Goal: Information Seeking & Learning: Learn about a topic

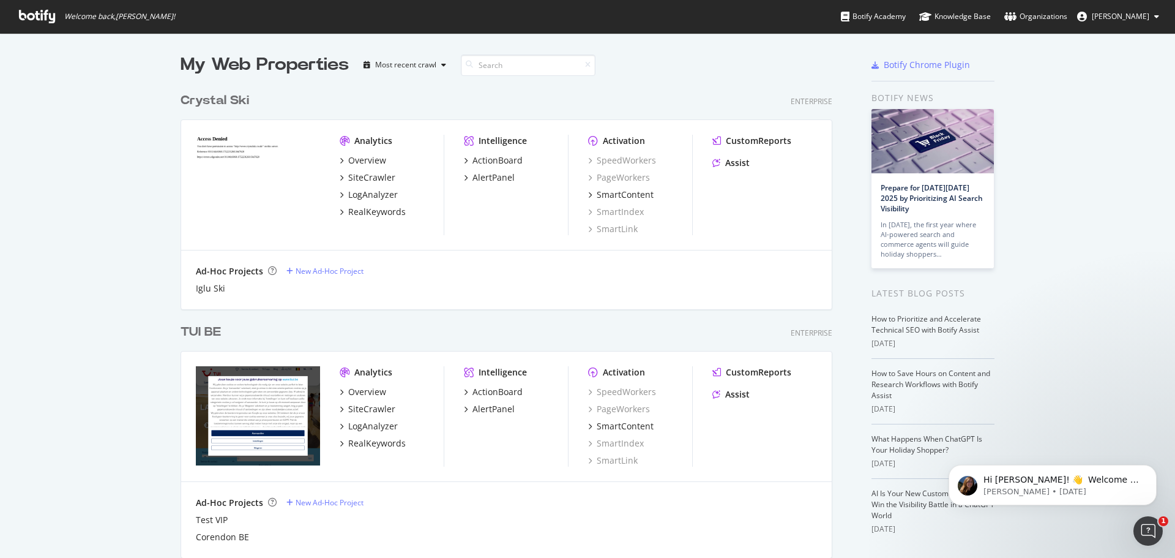
scroll to position [548, 1157]
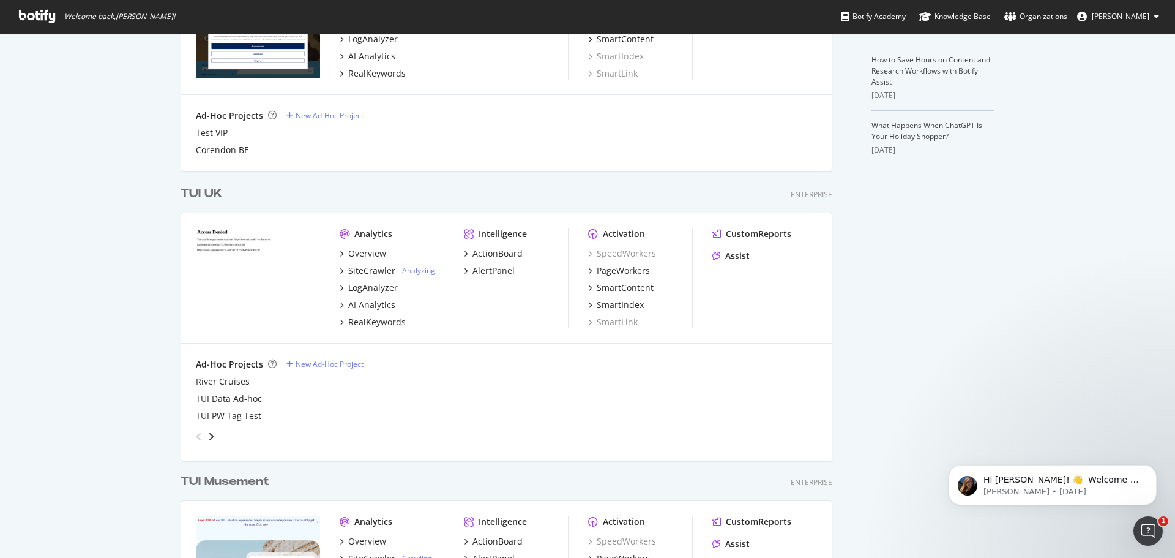
scroll to position [387, 0]
click at [348, 250] on div "Overview" at bounding box center [367, 253] width 38 height 12
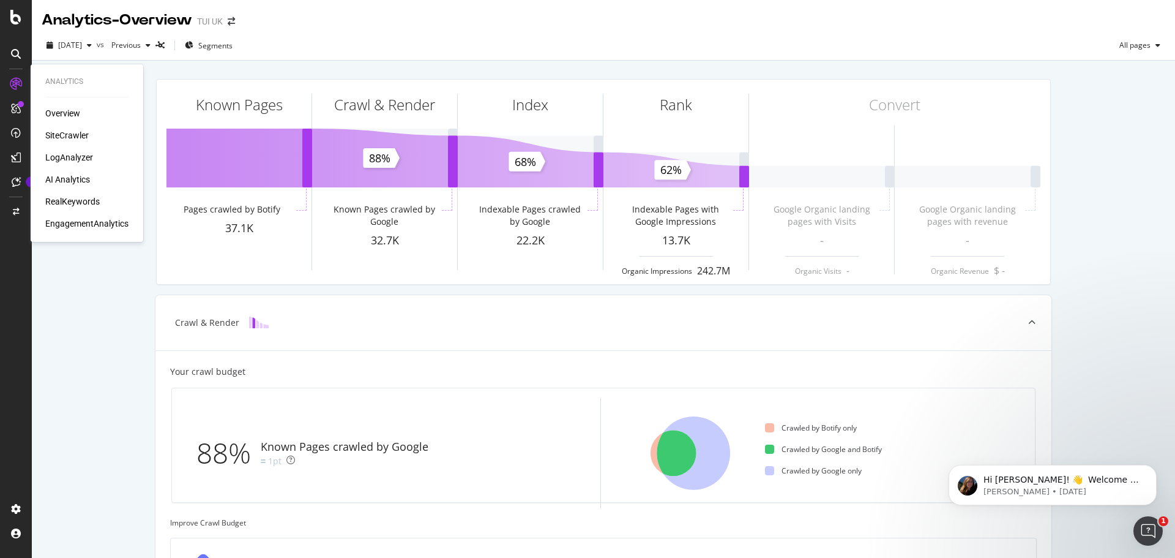
click at [75, 151] on div "Overview SiteCrawler LogAnalyzer AI Analytics RealKeywords EngagementAnalytics" at bounding box center [86, 168] width 83 height 122
click at [74, 160] on div "LogAnalyzer" at bounding box center [69, 157] width 48 height 12
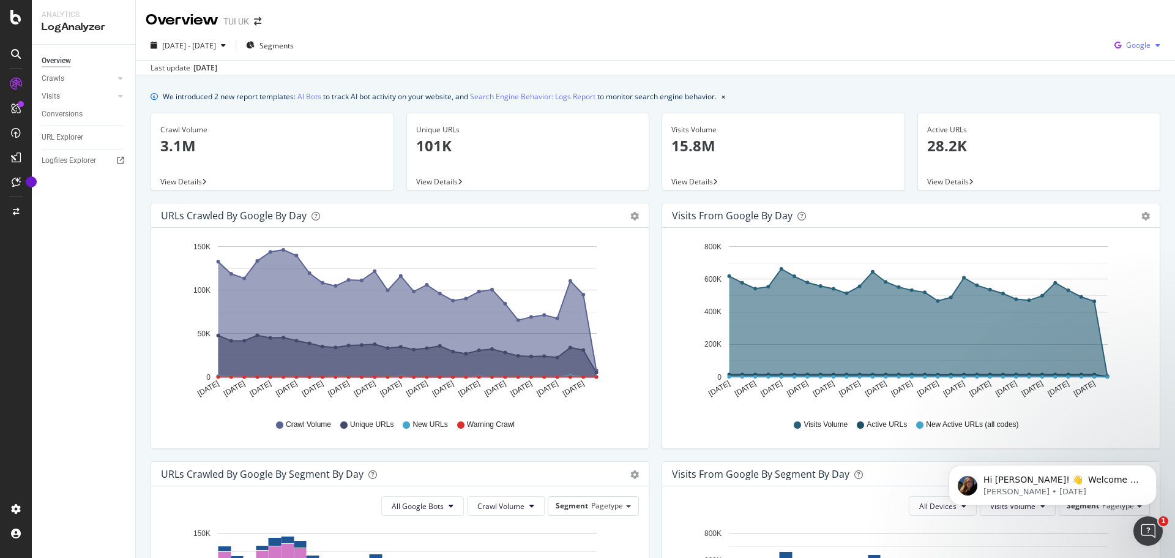
click at [1143, 53] on div "Google" at bounding box center [1137, 45] width 56 height 18
click at [1144, 111] on span "OpenAI" at bounding box center [1137, 115] width 45 height 11
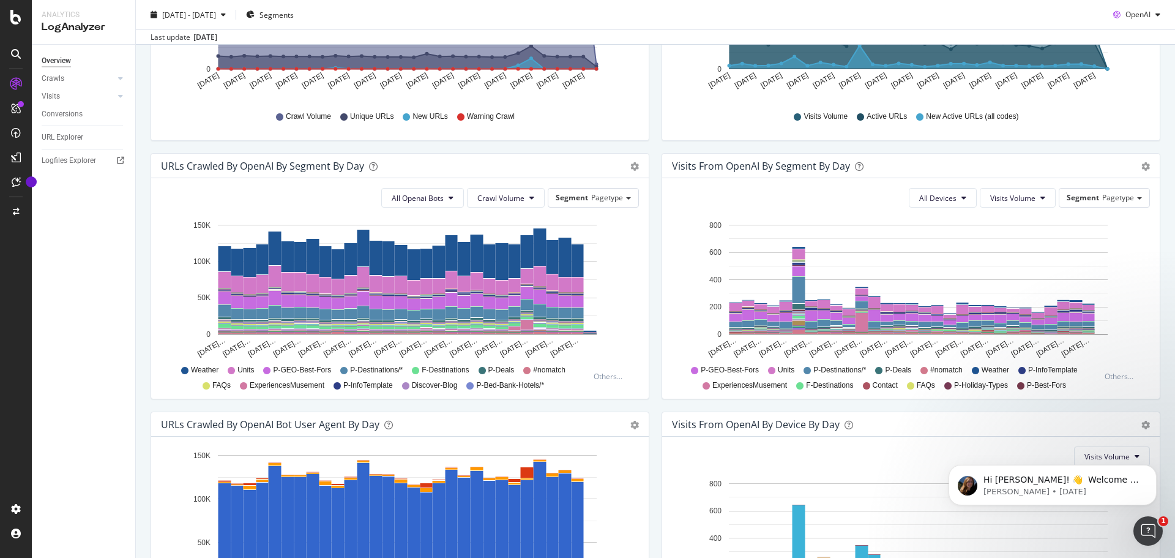
scroll to position [308, 0]
click at [969, 411] on div "Visits From OpenAI By Device By Day Timeline (by Value) Timeline (by Percentage…" at bounding box center [911, 423] width 498 height 24
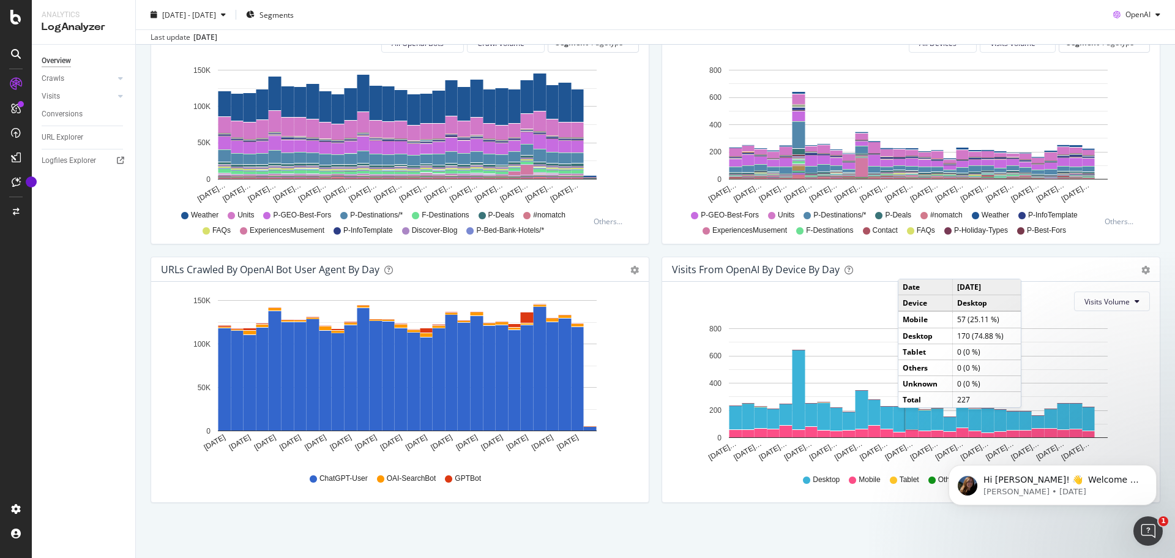
scroll to position [463, 0]
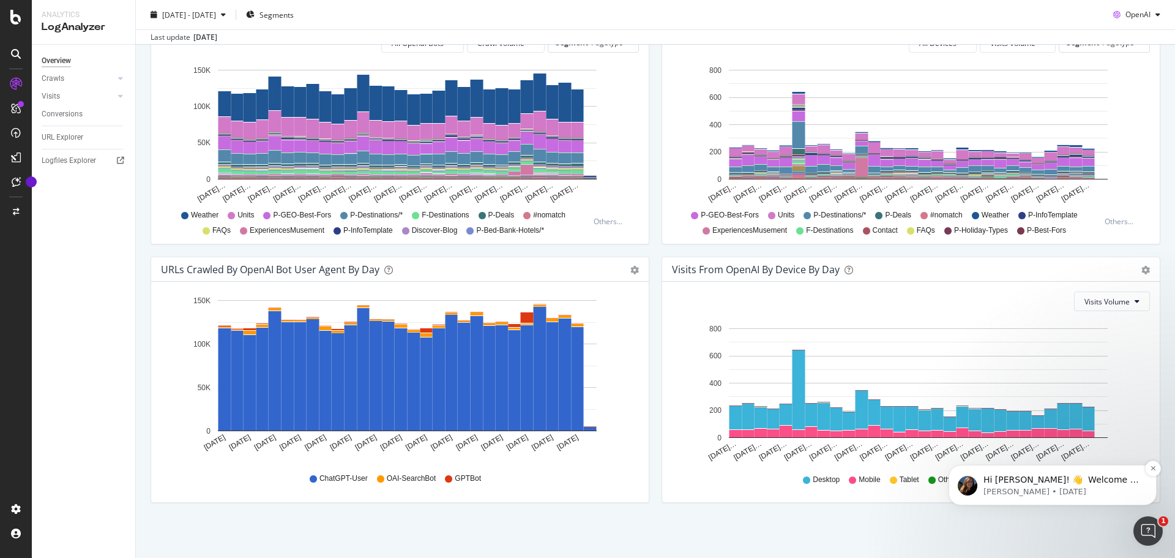
click at [1135, 468] on div "Hi [PERSON_NAME]! 👋 Welcome to Botify chat support! Have a question? Reply to t…" at bounding box center [1053, 484] width 208 height 40
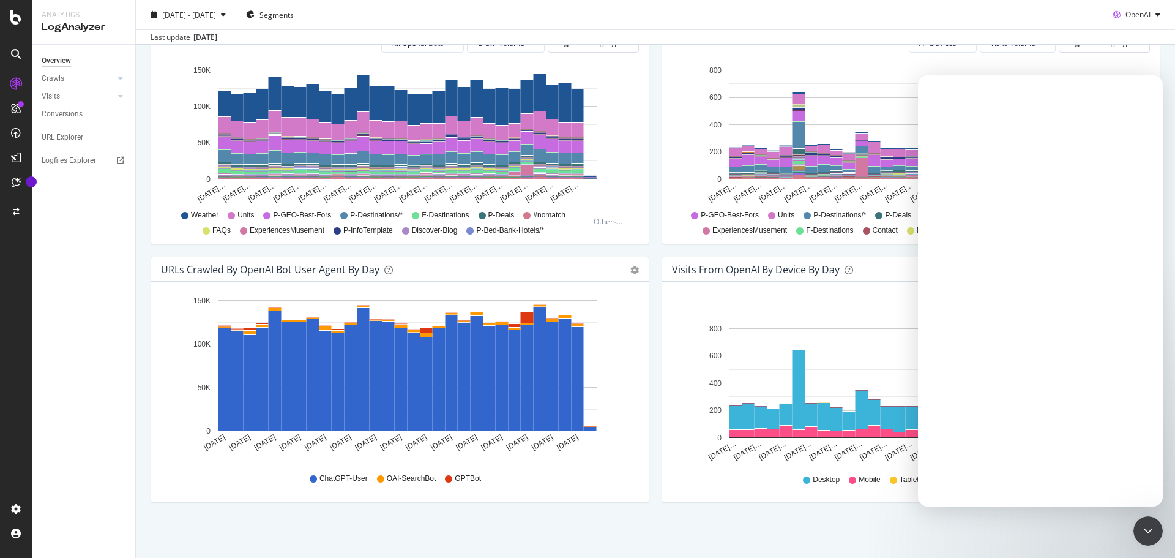
scroll to position [0, 0]
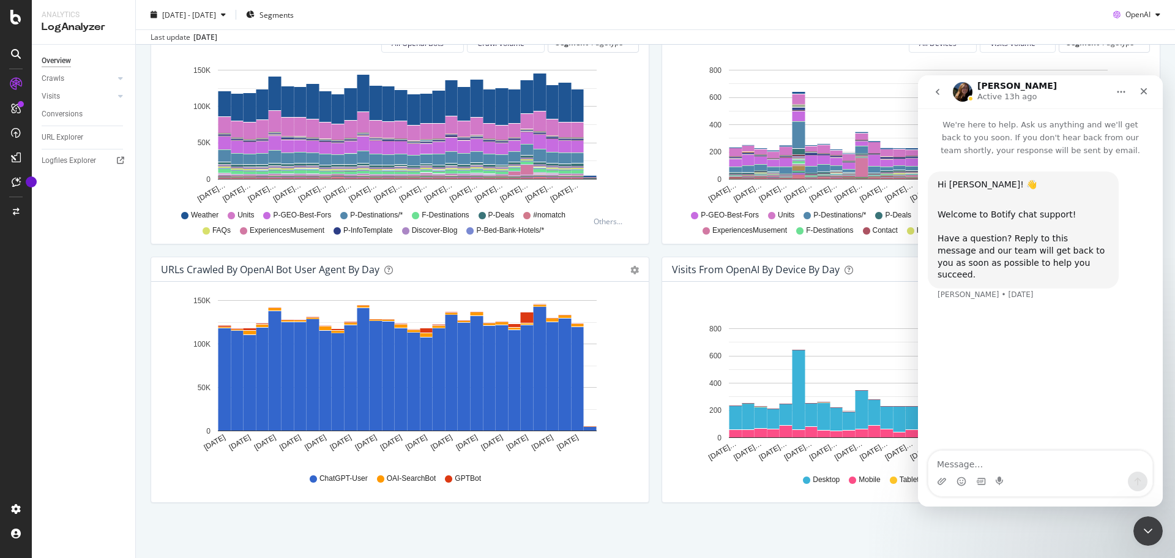
click at [1001, 525] on div "We introduced 2 new report templates: AI Bots to track AI bot activity on your …" at bounding box center [655, 85] width 1039 height 945
click at [1029, 535] on div "We introduced 2 new report templates: AI Bots to track AI bot activity on your …" at bounding box center [655, 85] width 1039 height 945
click at [1145, 89] on icon "Close" at bounding box center [1144, 91] width 7 height 7
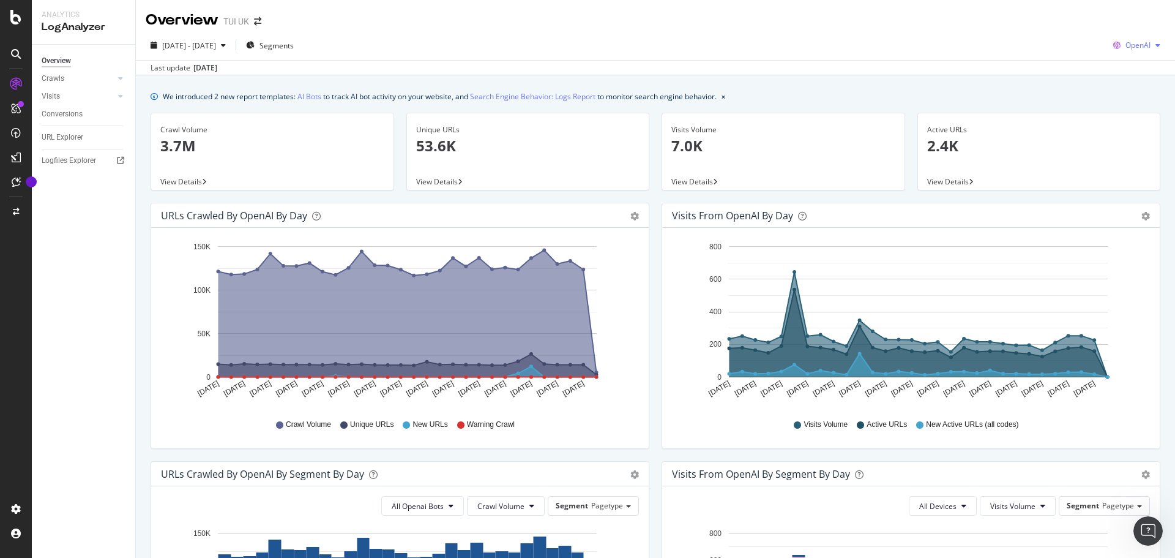
click at [1136, 38] on div "OpenAI" at bounding box center [1136, 45] width 57 height 18
click at [1128, 67] on span "Google" at bounding box center [1136, 69] width 45 height 11
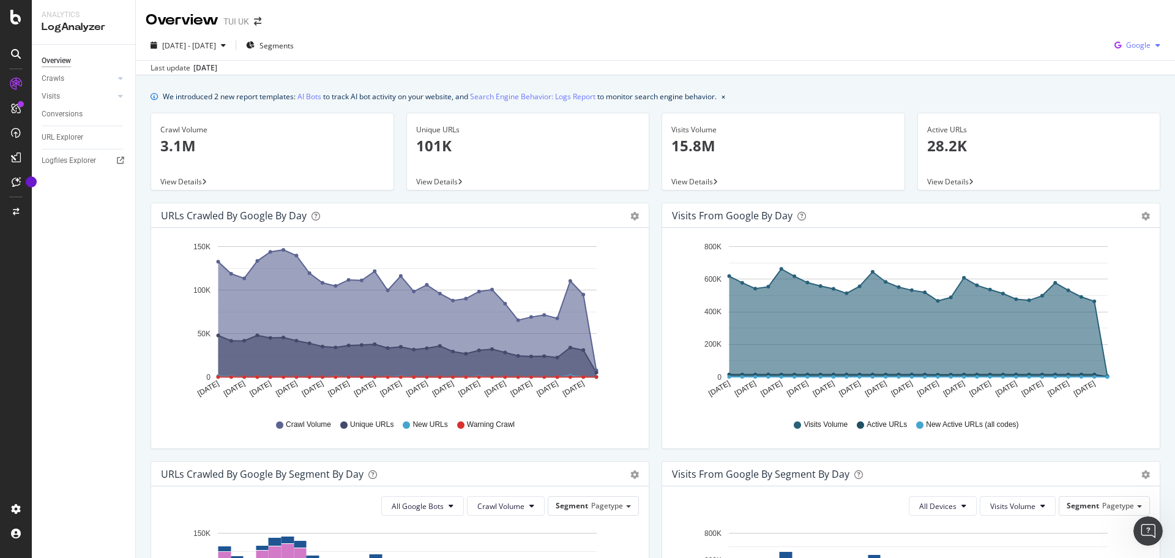
click at [1129, 48] on span "Google" at bounding box center [1138, 45] width 24 height 10
click at [1144, 111] on span "OpenAI" at bounding box center [1137, 115] width 45 height 11
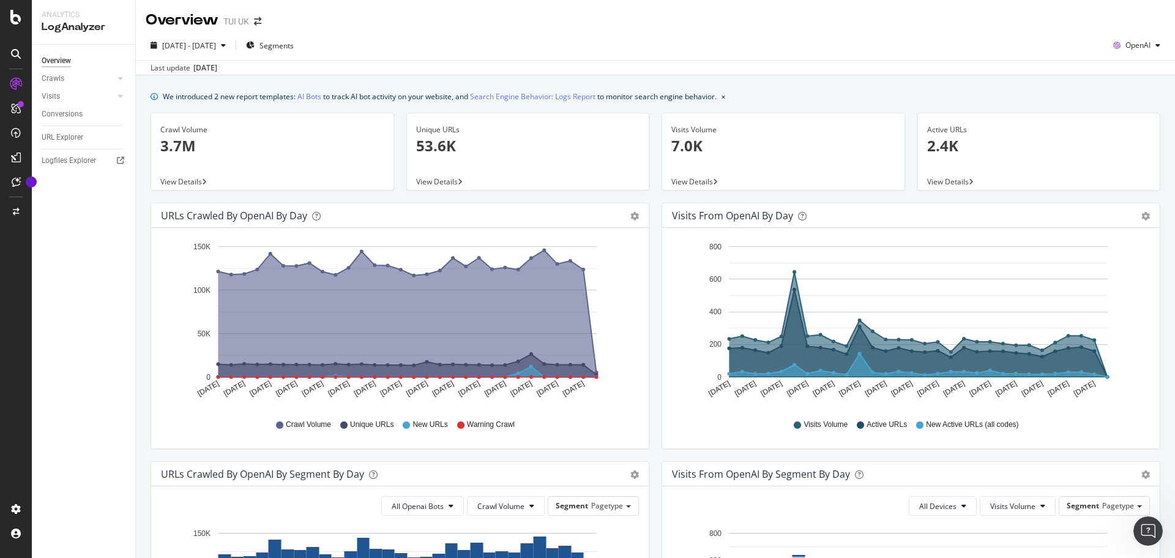
click at [1050, 15] on div "Overview TUI [GEOGRAPHIC_DATA]" at bounding box center [655, 15] width 1039 height 31
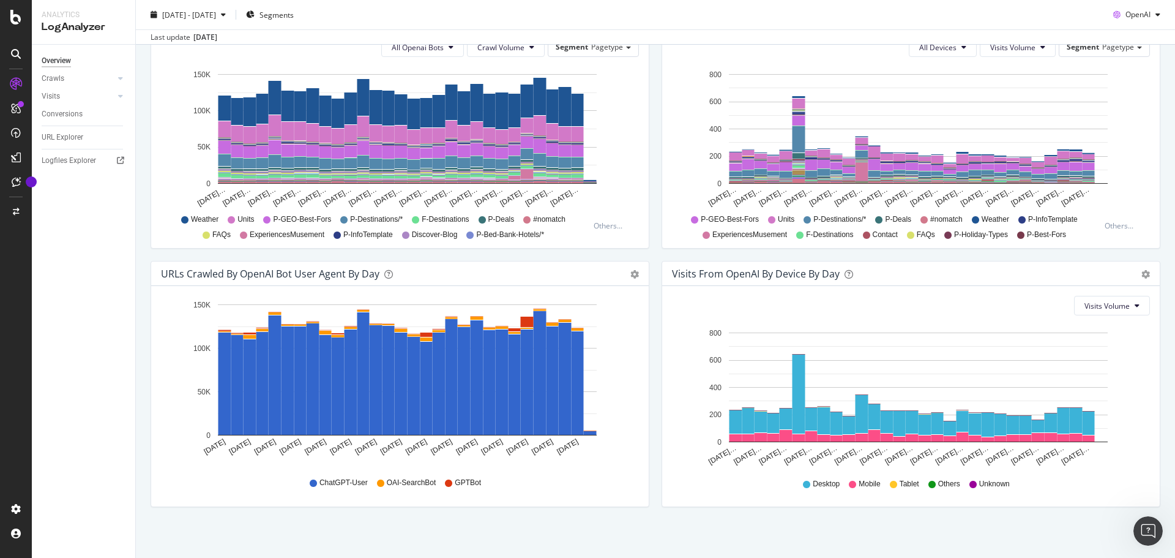
scroll to position [458, 0]
click at [630, 274] on icon "gear" at bounding box center [634, 274] width 9 height 9
click at [630, 273] on icon "gear" at bounding box center [634, 274] width 9 height 9
click at [646, 256] on div "URLs Crawled by OpenAI By Segment By Day Timeline (by Value) Table All Openai B…" at bounding box center [399, 131] width 511 height 258
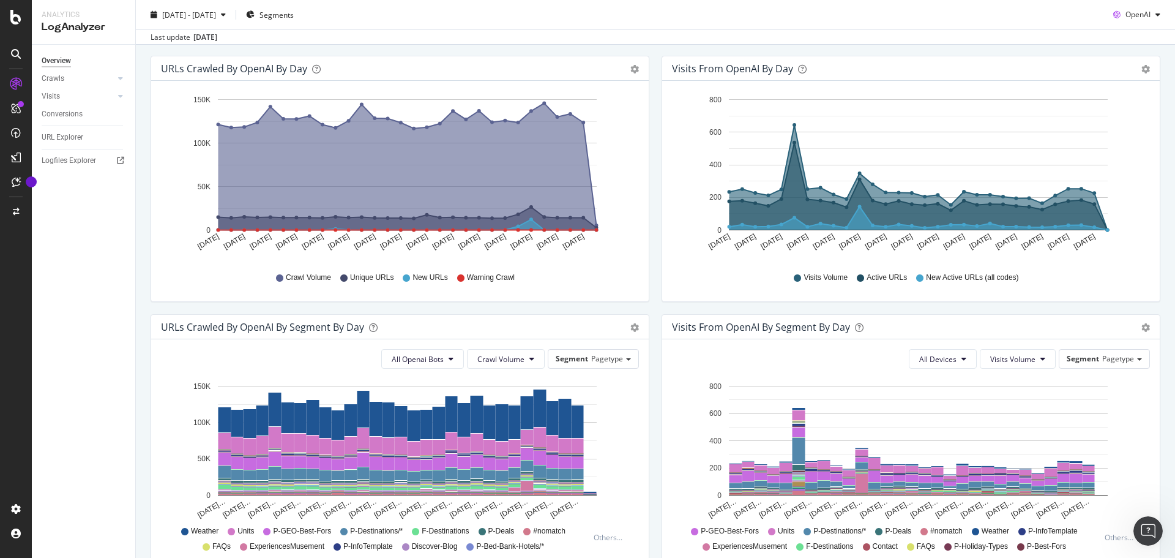
scroll to position [0, 0]
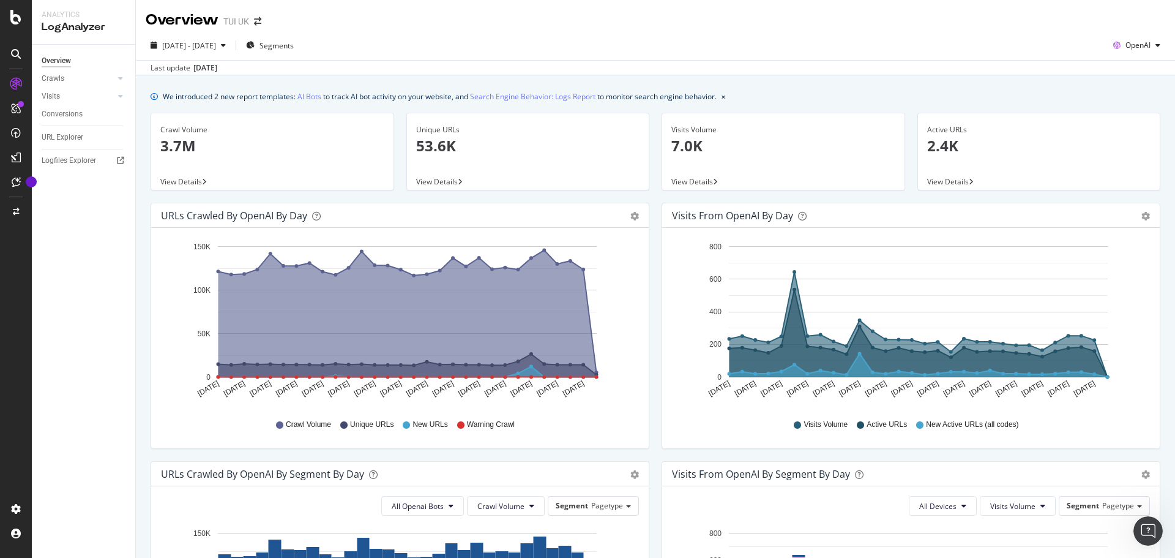
click at [80, 258] on div "Overview Crawls Daily Distribution Segments Distribution HTTP Codes Resources V…" at bounding box center [83, 301] width 103 height 513
